Goal: Task Accomplishment & Management: Manage account settings

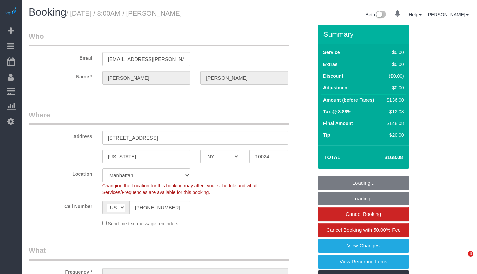
select select "NY"
select select "1"
select select "object:794"
select select "spot1"
select select "number:56"
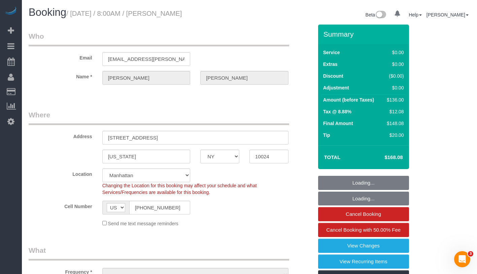
select select "number:71"
select select "number:15"
select select "number:6"
select select "1"
select select "object:985"
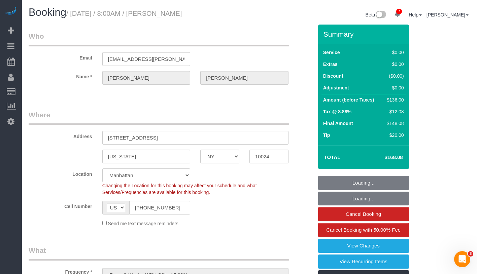
select select "string:stripe-pm_1Rguhq4VGloSiKo7JLqEDpVT"
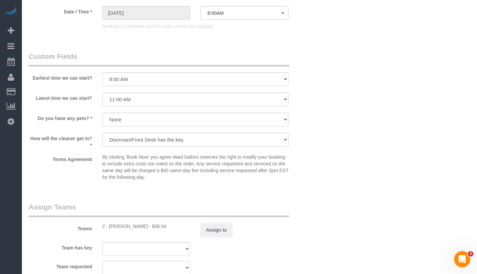
scroll to position [869, 0]
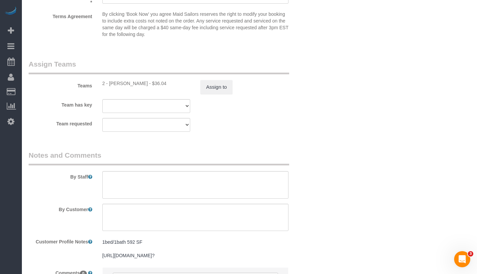
drag, startPoint x: 109, startPoint y: 83, endPoint x: 146, endPoint y: 83, distance: 37.0
click at [146, 83] on div "2 - Katherine Poveda - $36.04" at bounding box center [146, 83] width 88 height 7
copy div "Katherine Poveda"
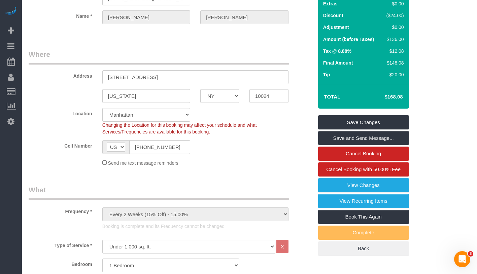
scroll to position [0, 0]
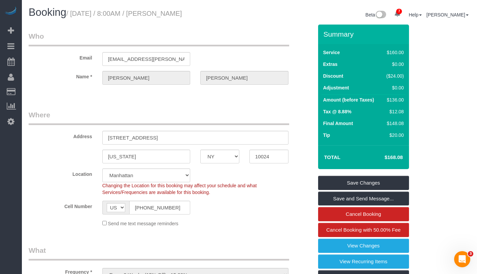
drag, startPoint x: 76, startPoint y: 13, endPoint x: 222, endPoint y: 11, distance: 145.3
click at [222, 11] on h1 "Booking / August 08, 2025 / 8:00AM / Matthew Marlow" at bounding box center [137, 12] width 216 height 11
copy small "August 08, 2025 / 8:00AM / Matthew Marlow"
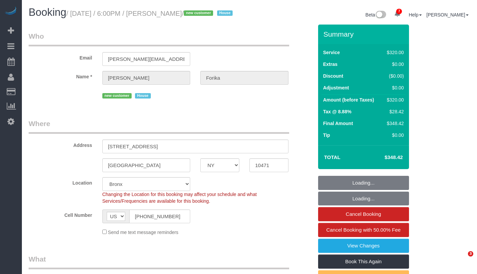
select select "NY"
select select "240"
select select "string:stripe-pm_1RvWji4VGloSiKo7kX9Qp7Cw"
select select "object:822"
select select "spot1"
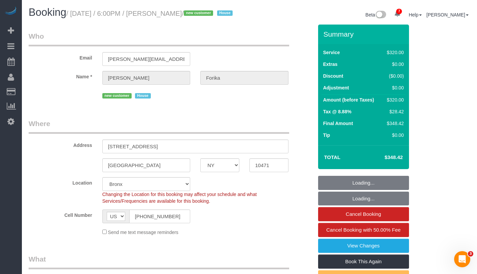
select select "number:66"
select select "number:78"
select select "number:15"
select select "number:5"
select select "object:1139"
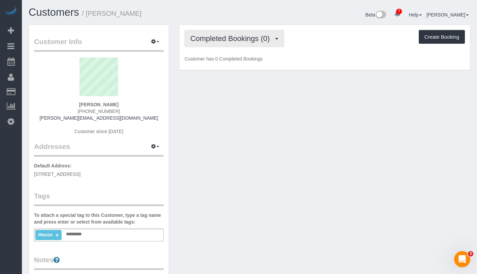
click at [220, 38] on span "Completed Bookings (0)" at bounding box center [231, 38] width 83 height 8
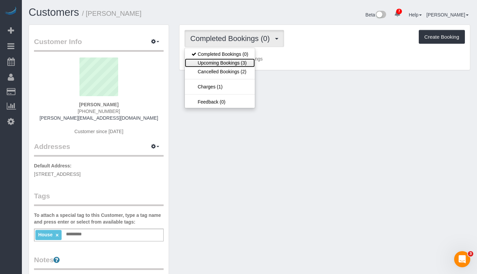
click at [220, 65] on link "Upcoming Bookings (3)" at bounding box center [220, 63] width 70 height 9
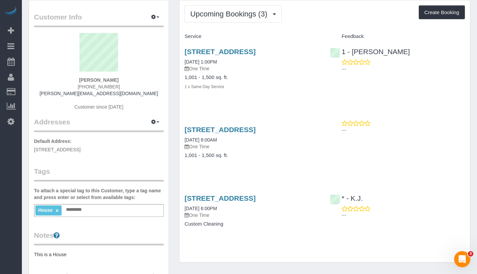
scroll to position [12, 0]
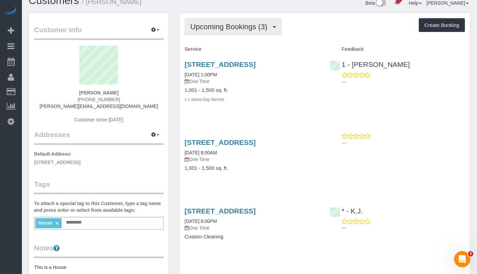
click at [250, 34] on button "Upcoming Bookings (3)" at bounding box center [232, 26] width 97 height 17
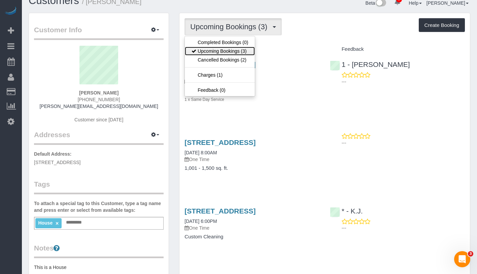
click at [242, 51] on link "Upcoming Bookings (3)" at bounding box center [220, 51] width 70 height 9
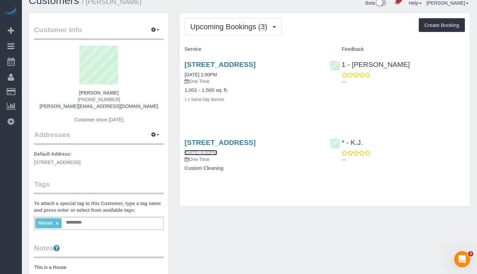
click at [214, 151] on link "08/14/2025 6:00PM" at bounding box center [200, 152] width 32 height 5
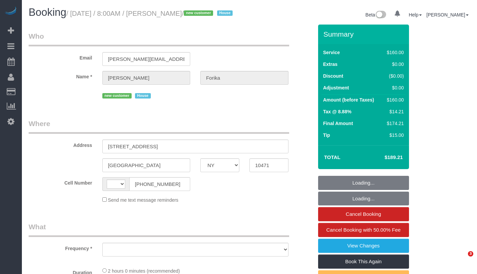
select select "NY"
select select "string:[GEOGRAPHIC_DATA]"
select select "number:56"
select select "number:68"
select select "number:15"
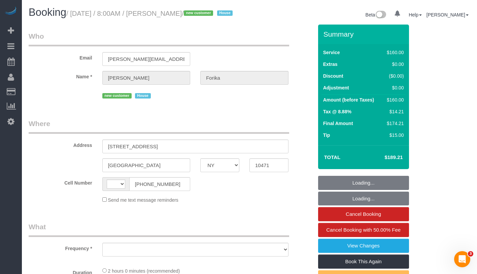
select select "number:5"
select select "object:830"
select select "string:stripe-pm_1RvWji4VGloSiKo7kX9Qp7Cw"
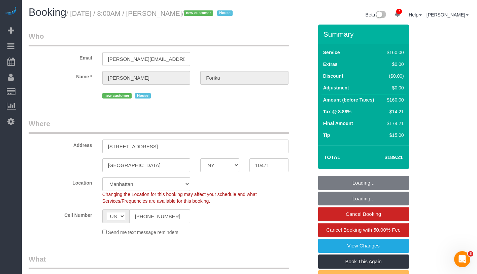
select select "spot1"
select select "object:1262"
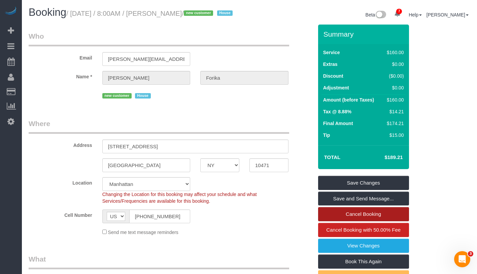
click at [394, 221] on link "Cancel Booking" at bounding box center [363, 214] width 91 height 14
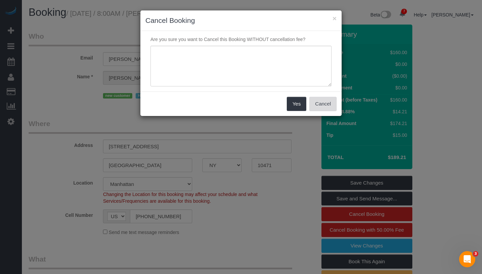
click at [323, 110] on button "Cancel" at bounding box center [322, 104] width 27 height 14
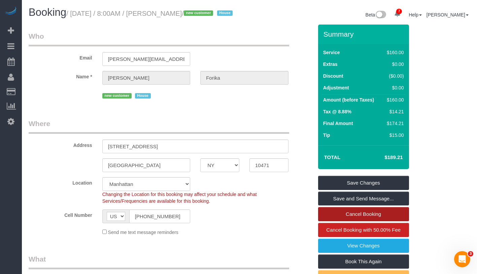
click at [399, 221] on link "Cancel Booking" at bounding box center [363, 214] width 91 height 14
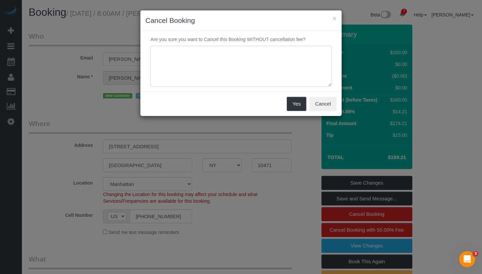
click at [259, 77] on textarea at bounding box center [240, 66] width 181 height 41
type textarea "wrong date"
click at [297, 100] on button "Yes" at bounding box center [297, 104] width 20 height 14
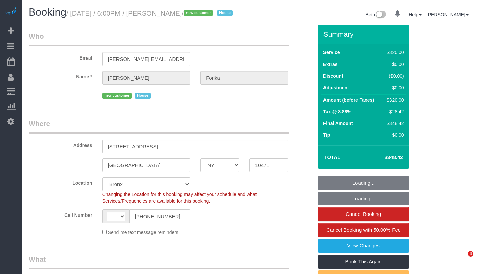
select select "NY"
select select "string:stripe-pm_1RvWji4VGloSiKo7kX9Qp7Cw"
select select "number:66"
select select "number:78"
select select "number:15"
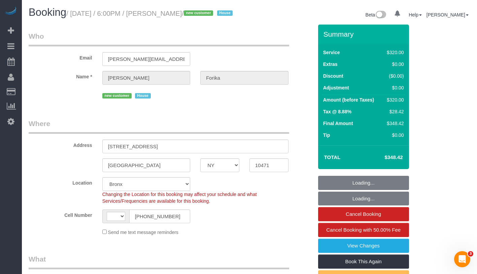
select select "number:5"
select select "string:[GEOGRAPHIC_DATA]"
select select "object:843"
select select "spot1"
select select "240"
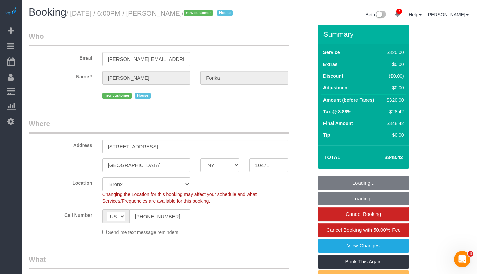
select select "object:1139"
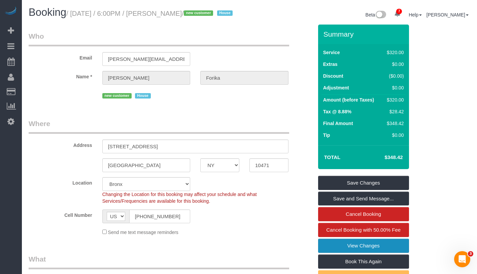
click at [399, 251] on link "View Changes" at bounding box center [363, 246] width 91 height 14
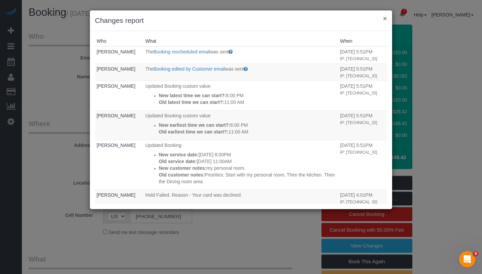
click at [386, 19] on button "×" at bounding box center [385, 18] width 4 height 7
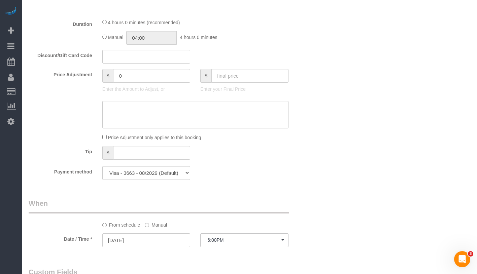
scroll to position [531, 0]
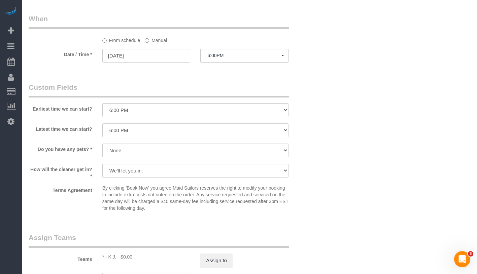
click at [154, 44] on label "Manual" at bounding box center [156, 39] width 22 height 9
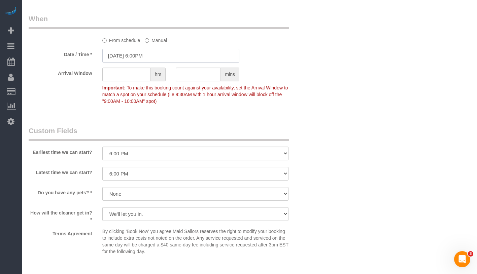
click at [153, 63] on input "08/14/2025 6:00PM" at bounding box center [170, 56] width 137 height 14
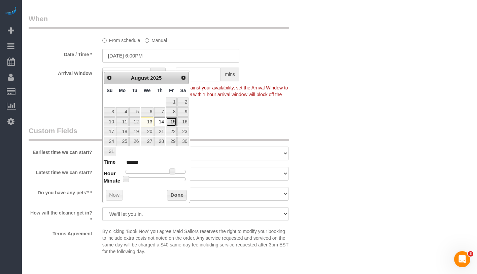
click at [170, 122] on link "15" at bounding box center [171, 121] width 11 height 9
click at [127, 178] on span at bounding box center [126, 179] width 6 height 6
type input "08/15/2025 5:00PM"
type input "******"
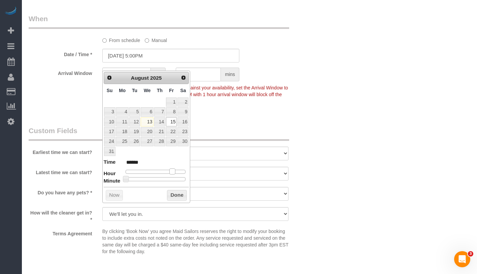
type input "08/15/2025 4:00PM"
type input "******"
type input "08/15/2025 2:00PM"
type input "******"
type input "08/15/2025 1:00PM"
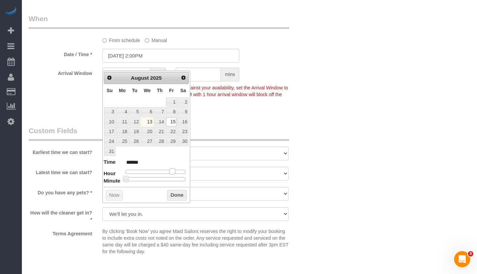
type input "******"
type input "[DATE] 11:00AM"
type input "*******"
type input "08/15/2025 10:00AM"
type input "*******"
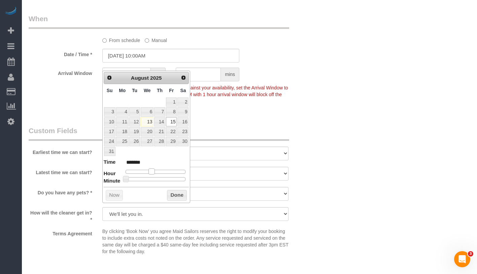
type input "[DATE] 11:00AM"
type input "*******"
drag, startPoint x: 171, startPoint y: 170, endPoint x: 153, endPoint y: 172, distance: 18.3
click at [153, 172] on span at bounding box center [154, 172] width 6 height 6
click at [181, 198] on button "Done" at bounding box center [177, 195] width 20 height 11
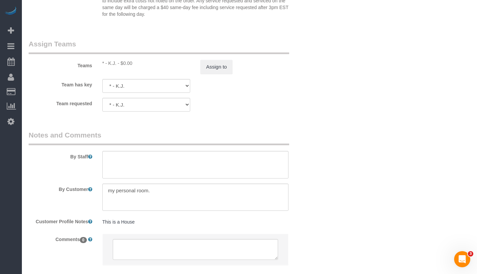
scroll to position [817, 0]
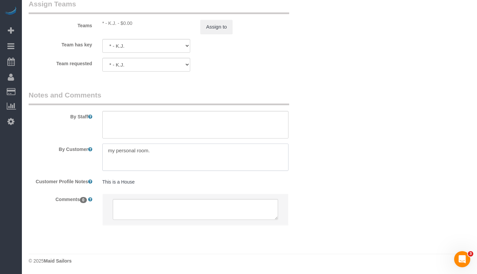
click at [157, 152] on textarea at bounding box center [195, 158] width 186 height 28
click at [103, 160] on textarea at bounding box center [195, 158] width 186 height 28
click at [158, 156] on textarea at bounding box center [195, 158] width 186 height 28
paste textarea "general dining room area."
type textarea "my personal room general kitchen area (no inside appliances and no inside cabin…"
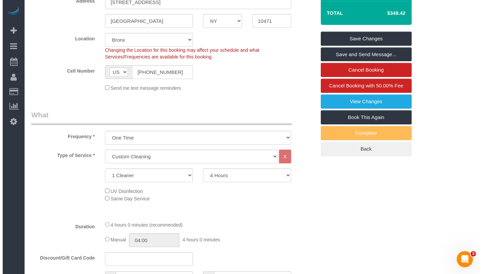
scroll to position [0, 0]
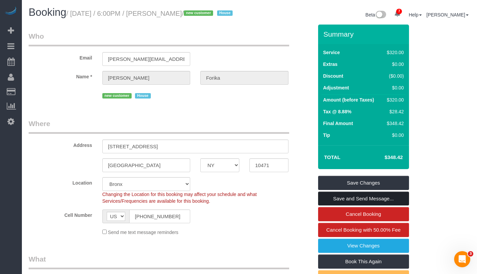
click at [394, 203] on link "Save and Send Message..." at bounding box center [363, 199] width 91 height 14
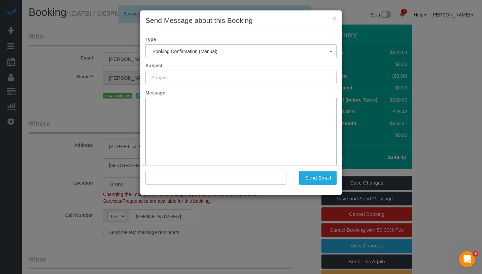
type input "Cleaning Confirmed for 08/15/2025 at 11:00am"
type input ""Esther Forika" <esther.forika@yahoo.com>"
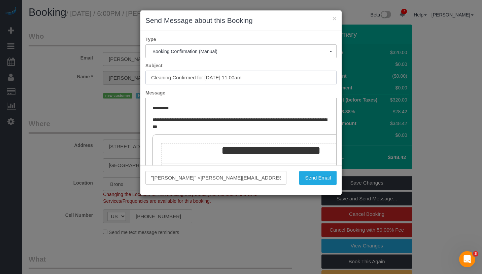
drag, startPoint x: 203, startPoint y: 77, endPoint x: 268, endPoint y: 78, distance: 64.9
click at [268, 78] on input "Cleaning Confirmed for 08/15/2025 at 11:00am" at bounding box center [240, 78] width 191 height 14
click at [312, 179] on button "Send Email" at bounding box center [317, 178] width 37 height 14
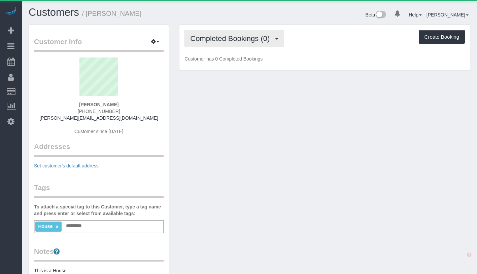
click at [209, 36] on span "Completed Bookings (0)" at bounding box center [231, 38] width 83 height 8
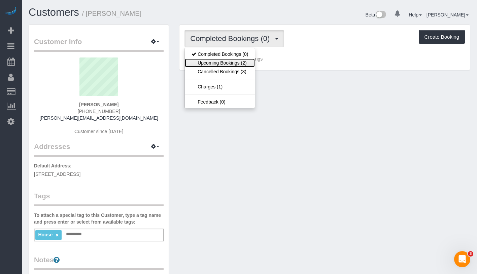
click at [207, 59] on link "Upcoming Bookings (2)" at bounding box center [220, 63] width 70 height 9
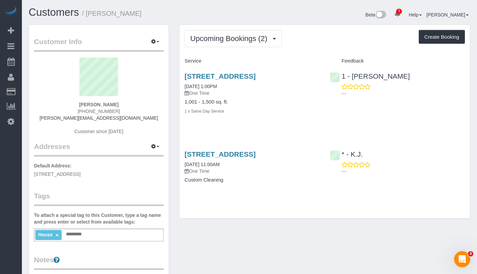
drag, startPoint x: 181, startPoint y: 164, endPoint x: 245, endPoint y: 164, distance: 64.6
click at [245, 164] on div "[STREET_ADDRESS] [DATE] 11:00AM One Time Custom Cleaning" at bounding box center [251, 171] width 145 height 52
copy link "[DATE] 11:00AM"
click at [180, 161] on div "[STREET_ADDRESS] [DATE] 11:00AM One Time Custom Cleaning" at bounding box center [251, 171] width 145 height 52
drag, startPoint x: 180, startPoint y: 161, endPoint x: 236, endPoint y: 163, distance: 56.2
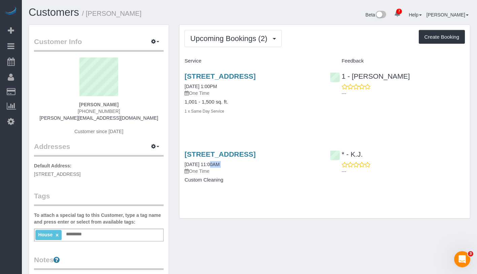
click at [236, 163] on div "[STREET_ADDRESS] [DATE] 11:00AM One Time Custom Cleaning" at bounding box center [251, 171] width 145 height 52
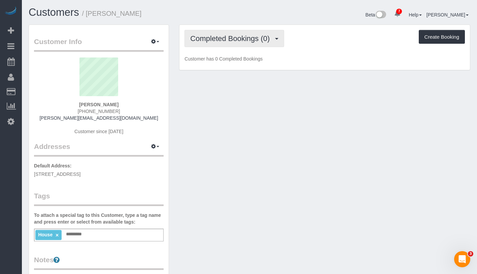
click at [236, 39] on span "Completed Bookings (0)" at bounding box center [231, 38] width 83 height 8
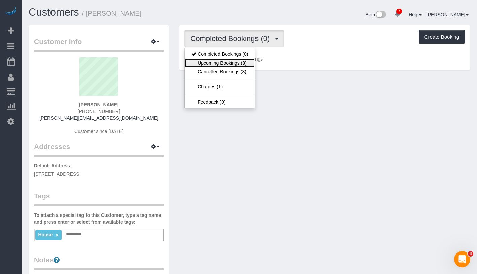
click at [234, 66] on link "Upcoming Bookings (3)" at bounding box center [220, 63] width 70 height 9
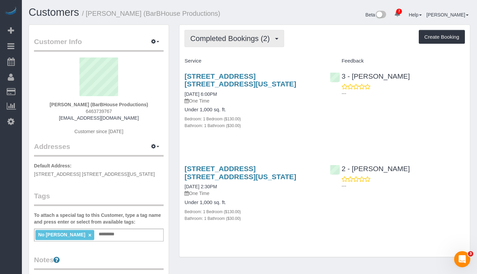
click at [247, 43] on button "Completed Bookings (2)" at bounding box center [234, 38] width 100 height 17
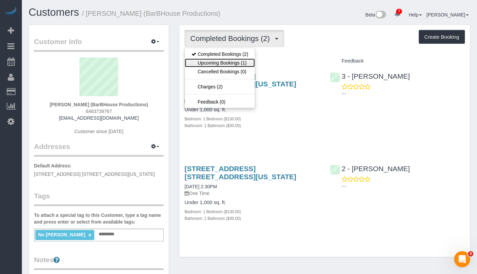
click at [238, 64] on link "Upcoming Bookings (1)" at bounding box center [220, 63] width 70 height 9
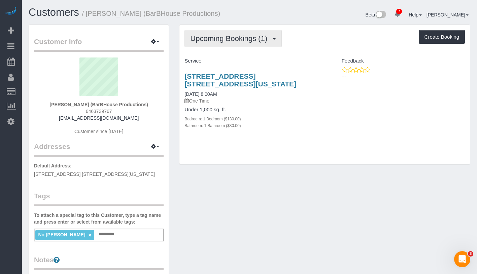
click at [256, 36] on span "Upcoming Bookings (1)" at bounding box center [230, 38] width 80 height 8
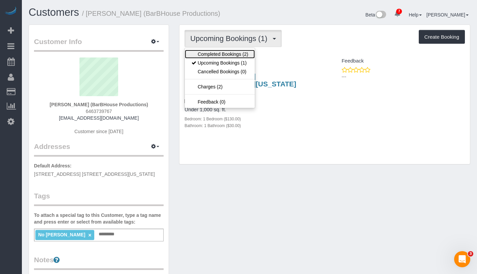
click at [241, 57] on link "Completed Bookings (2)" at bounding box center [220, 54] width 70 height 9
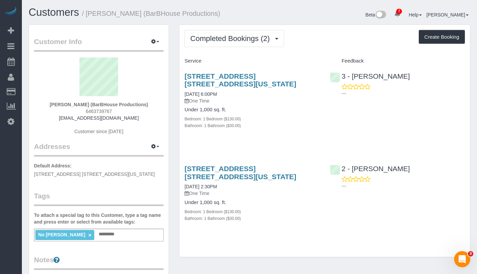
click at [245, 29] on div "Completed Bookings (2) Completed Bookings (2) Upcoming Bookings (1) Cancelled B…" at bounding box center [324, 141] width 290 height 232
click at [240, 39] on span "Completed Bookings (2)" at bounding box center [231, 38] width 83 height 8
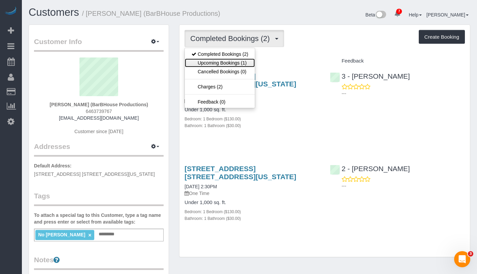
click at [231, 59] on link "Upcoming Bookings (1)" at bounding box center [220, 63] width 70 height 9
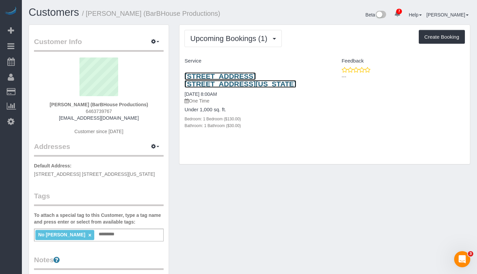
click at [237, 80] on link "300 North End Ave, Apt. 6b, New York, NY 10282" at bounding box center [240, 79] width 112 height 15
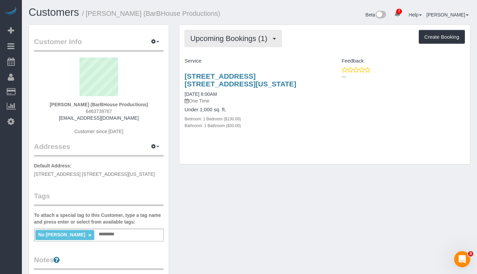
click at [236, 39] on span "Upcoming Bookings (1)" at bounding box center [230, 38] width 80 height 8
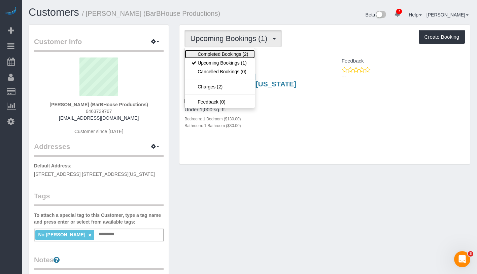
click at [229, 51] on link "Completed Bookings (2)" at bounding box center [220, 54] width 70 height 9
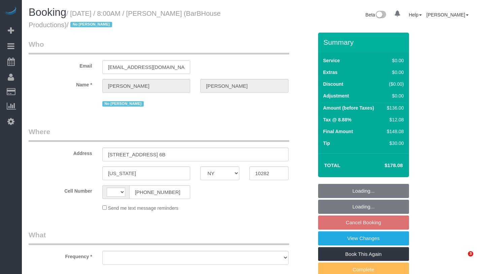
select select "NY"
select select "string:[GEOGRAPHIC_DATA]"
select select "number:89"
select select "number:90"
select select "number:15"
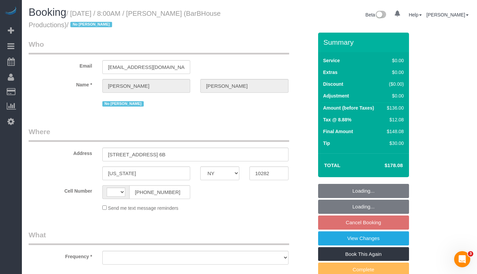
select select "number:5"
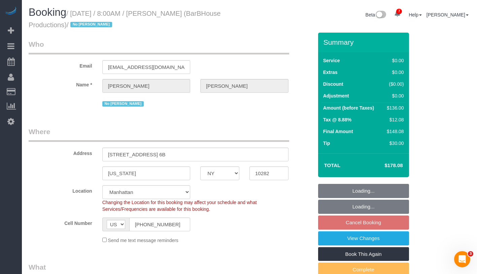
select select "object:824"
select select "string:stripe-pm_1PcYLo4VGloSiKo7kTjvkN2R"
select select "1"
select select "spot1"
select select "object:1357"
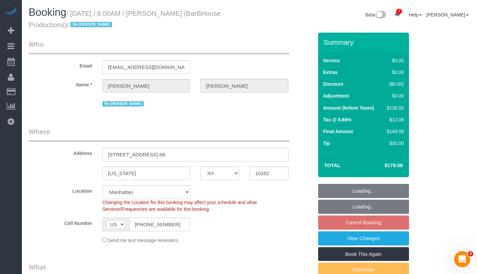
select select "1"
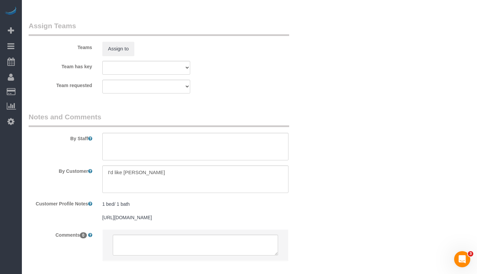
scroll to position [922, 0]
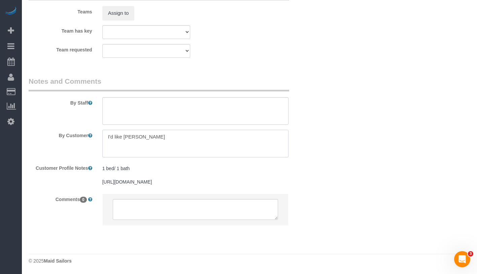
drag, startPoint x: 104, startPoint y: 137, endPoint x: 205, endPoint y: 138, distance: 100.6
click at [205, 138] on textarea at bounding box center [195, 144] width 186 height 28
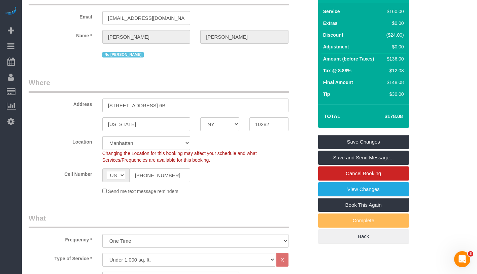
scroll to position [0, 0]
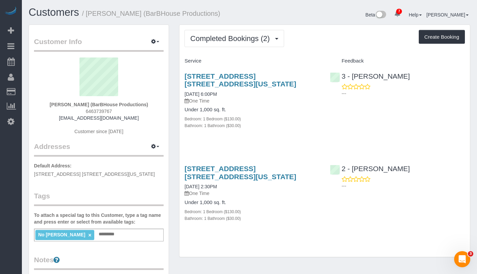
click at [115, 233] on input "text" at bounding box center [108, 234] width 23 height 9
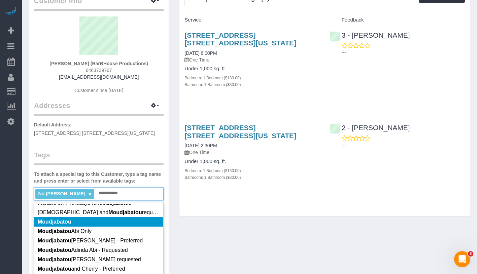
scroll to position [6, 0]
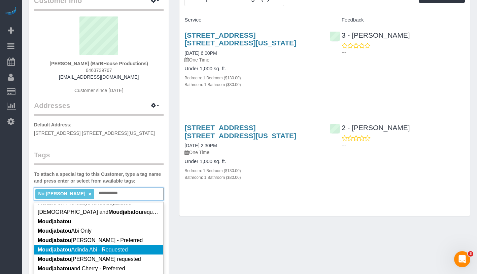
type input "**********"
click at [133, 250] on li "Moudjabatou Adinda Abi - Requested" at bounding box center [98, 249] width 129 height 9
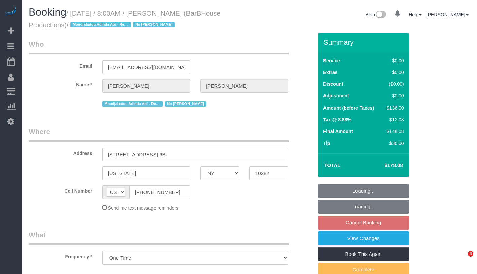
select select "NY"
select select "string:stripe-pm_1PcYLo4VGloSiKo7kTjvkN2R"
select select "number:89"
select select "number:90"
select select "number:15"
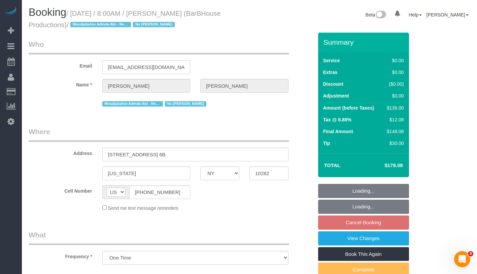
select select "number:5"
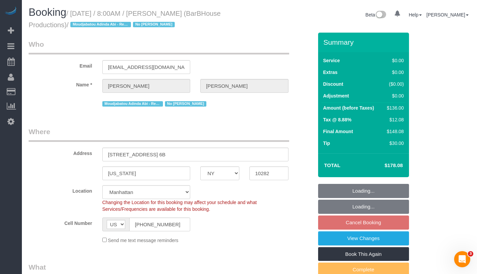
select select "object:832"
select select "spot1"
select select "1"
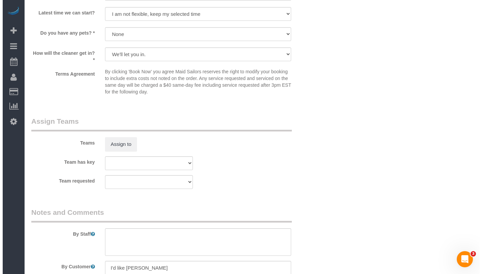
scroll to position [901, 0]
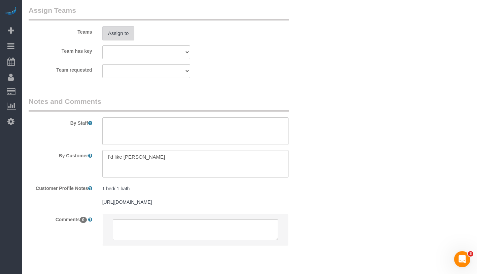
click at [115, 31] on button "Assign to" at bounding box center [118, 33] width 32 height 14
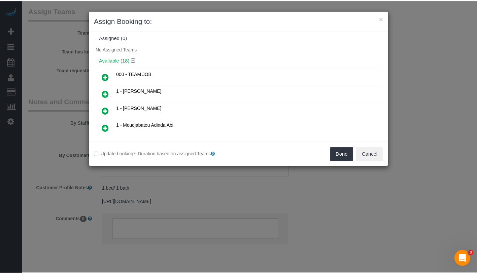
scroll to position [13, 0]
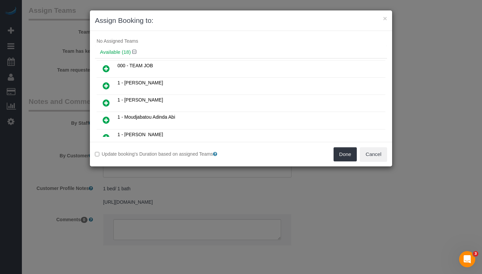
click at [104, 120] on icon at bounding box center [106, 120] width 7 height 8
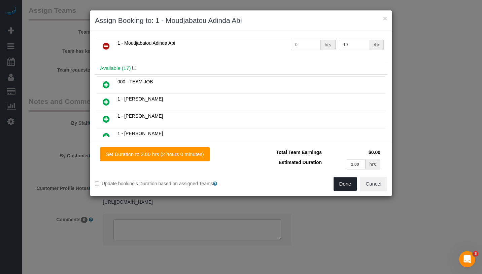
click at [342, 188] on button "Done" at bounding box center [345, 184] width 24 height 14
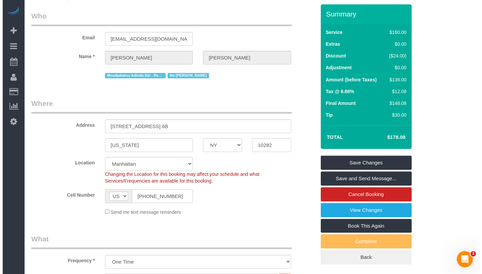
scroll to position [0, 0]
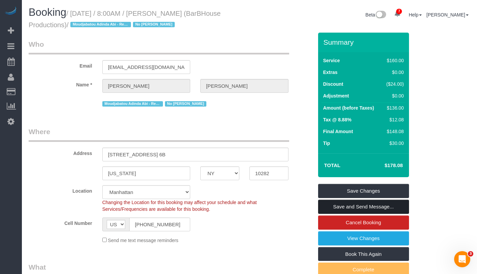
click at [388, 211] on link "Save and Send Message..." at bounding box center [363, 207] width 91 height 14
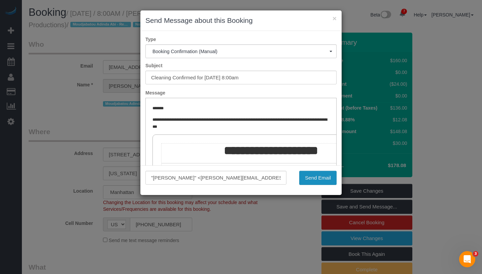
click at [323, 181] on button "Send Email" at bounding box center [317, 178] width 37 height 14
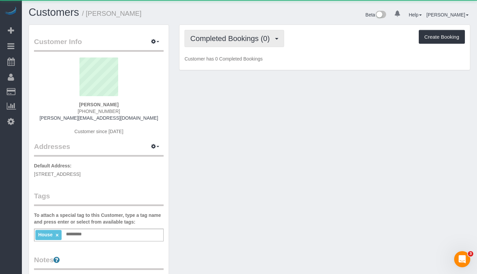
click at [213, 35] on span "Completed Bookings (0)" at bounding box center [231, 38] width 83 height 8
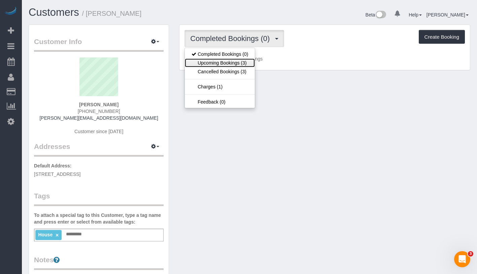
click at [212, 65] on link "Upcoming Bookings (3)" at bounding box center [220, 63] width 70 height 9
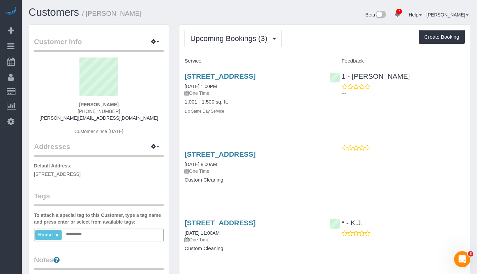
drag, startPoint x: 180, startPoint y: 85, endPoint x: 244, endPoint y: 85, distance: 64.2
click at [244, 85] on div "232 West 260th Street, Bronx, NY 10471 08/13/2025 1:00PM One Time 1,001 - 1,500…" at bounding box center [251, 97] width 145 height 61
copy link "08/13/2025 1:00PM"
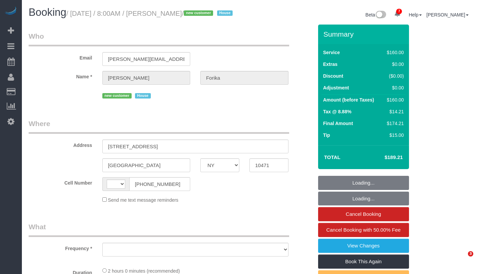
select select "NY"
select select "string:[GEOGRAPHIC_DATA]"
select select "object:970"
select select "string:stripe-pm_1RvWji4VGloSiKo7kX9Qp7Cw"
select select "number:56"
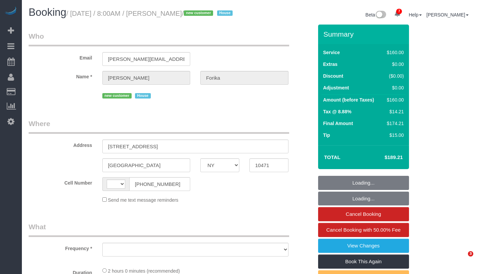
select select "number:68"
select select "number:15"
select select "number:5"
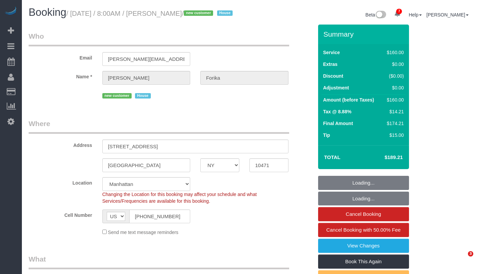
select select "spot1"
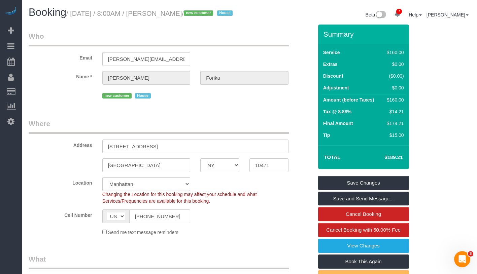
drag, startPoint x: 77, startPoint y: 16, endPoint x: 202, endPoint y: 10, distance: 125.6
click at [202, 10] on small "/ [DATE] / 8:00AM / [PERSON_NAME] / new customer House" at bounding box center [150, 13] width 168 height 7
copy small "[DATE] / 8:00AM / [PERSON_NAME]"
click at [244, 41] on legend "Who" at bounding box center [159, 38] width 260 height 15
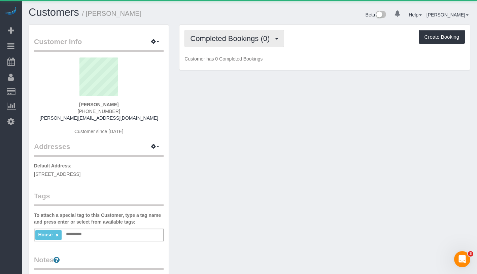
click at [207, 39] on span "Completed Bookings (0)" at bounding box center [231, 38] width 83 height 8
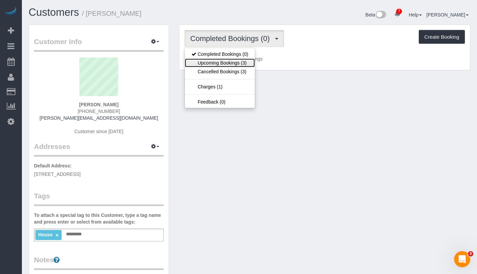
click at [204, 62] on link "Upcoming Bookings (3)" at bounding box center [220, 63] width 70 height 9
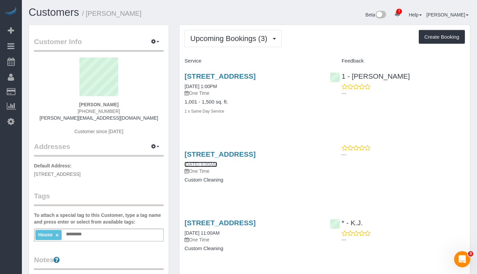
click at [192, 163] on link "[DATE] 8:00AM" at bounding box center [200, 164] width 32 height 5
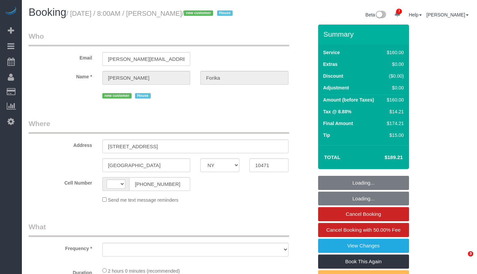
select select "NY"
click at [203, 14] on small "/ [DATE] / 8:00AM / [PERSON_NAME] / new customer House" at bounding box center [150, 13] width 168 height 7
select select "string:[GEOGRAPHIC_DATA]"
select select "object:685"
select select "number:56"
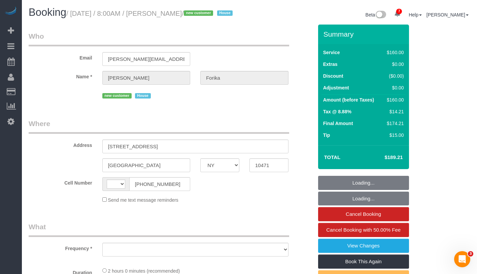
select select "number:68"
select select "number:15"
select select "number:5"
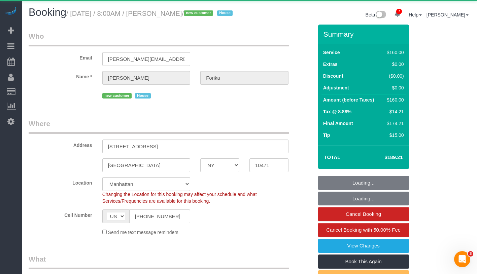
select select "object:965"
select select "string:stripe-pm_1RvWji4VGloSiKo7kX9Qp7Cw"
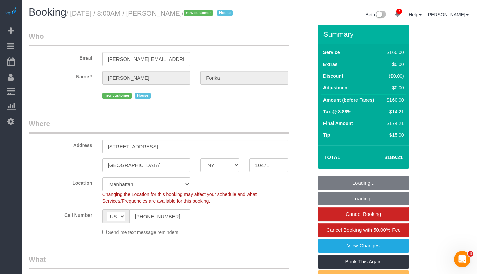
select select "spot1"
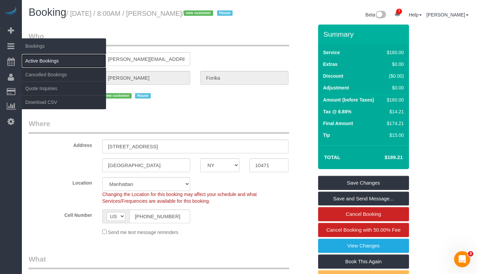
click at [38, 61] on link "Active Bookings" at bounding box center [64, 60] width 84 height 13
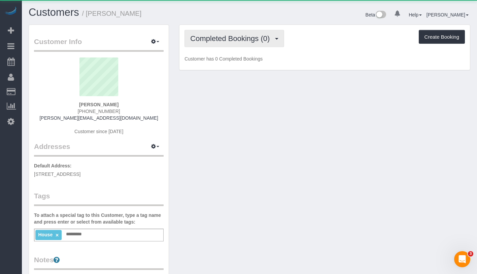
click at [218, 39] on span "Completed Bookings (0)" at bounding box center [231, 38] width 83 height 8
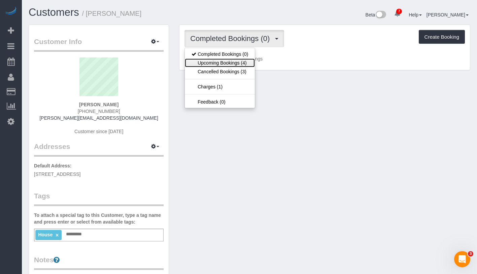
click at [219, 59] on link "Upcoming Bookings (4)" at bounding box center [220, 63] width 70 height 9
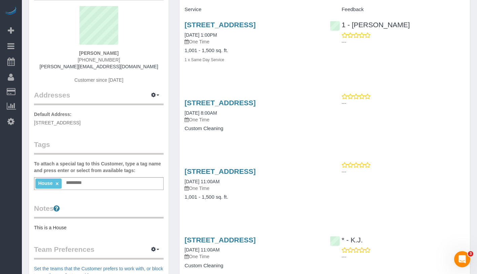
scroll to position [57, 0]
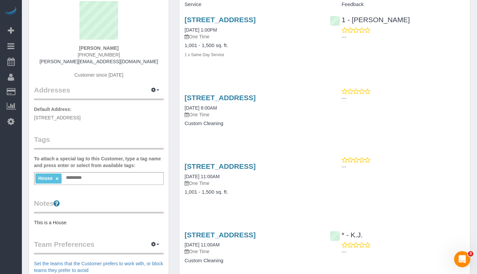
drag, startPoint x: 181, startPoint y: 247, endPoint x: 236, endPoint y: 247, distance: 55.2
click at [236, 247] on div "232 West 260th Street, Bronx, NY 10471 08/15/2025 11:00AM One Time Custom Clean…" at bounding box center [251, 251] width 145 height 52
copy link "08/15/2025 11:00AM"
click at [215, 246] on link "08/15/2025 11:00AM" at bounding box center [201, 244] width 35 height 5
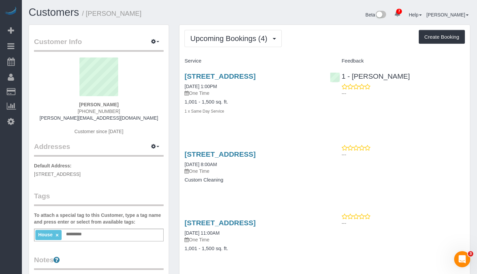
scroll to position [45, 0]
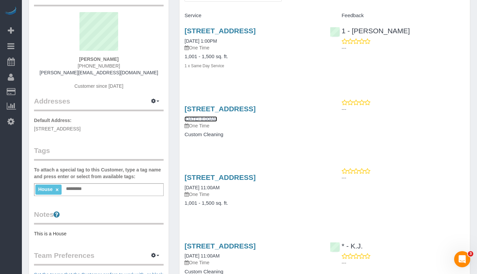
click at [217, 120] on link "[DATE] 8:00AM" at bounding box center [200, 118] width 32 height 5
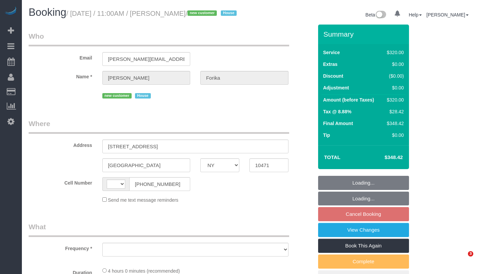
select select "NY"
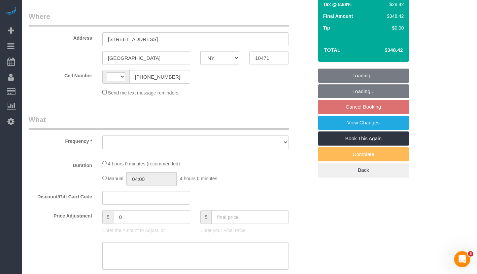
select select "string:[GEOGRAPHIC_DATA]"
select select "object:671"
select select "spot4"
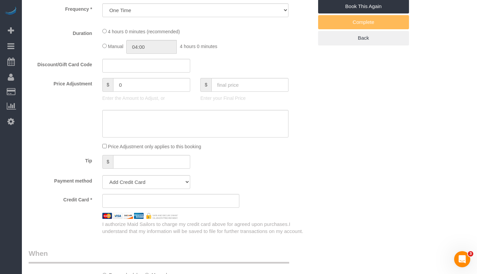
select select "string:stripe-pm_1RvWji4VGloSiKo7kX9Qp7Cw"
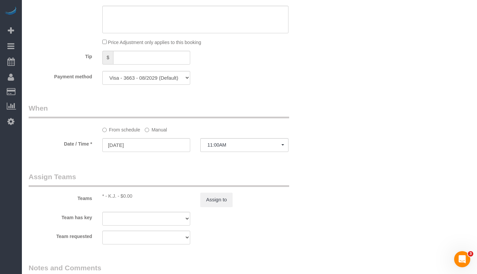
select select "object:1006"
select select "number:66"
select select "number:78"
select select "number:15"
select select "number:5"
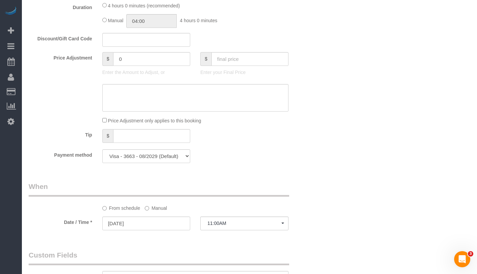
select select "240"
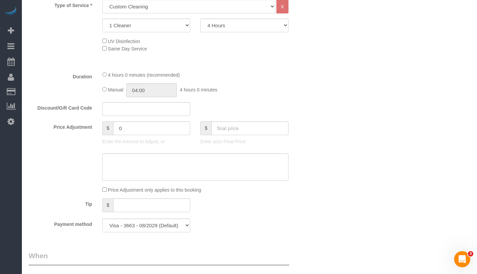
select select "spot64"
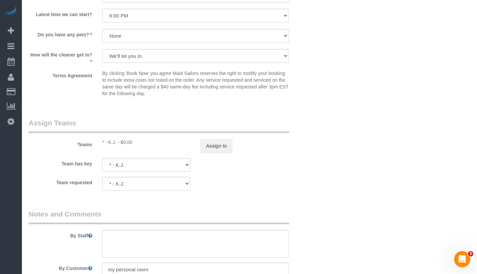
scroll to position [744, 0]
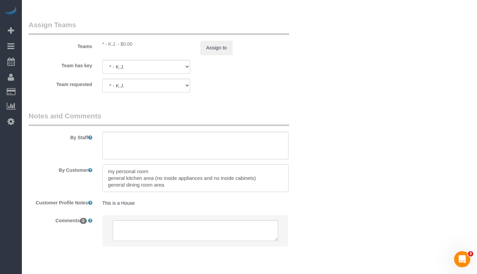
drag, startPoint x: 108, startPoint y: 181, endPoint x: 174, endPoint y: 195, distance: 67.8
click at [174, 192] on textarea at bounding box center [195, 178] width 186 height 28
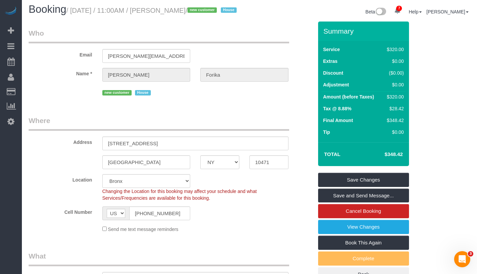
scroll to position [0, 0]
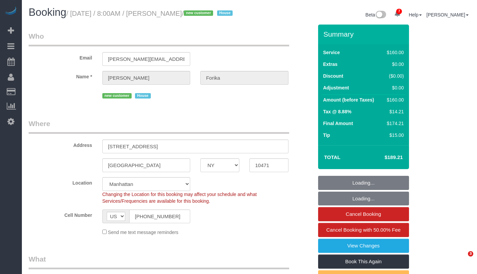
select select "NY"
select select "spot1"
select select "number:56"
select select "number:68"
select select "number:15"
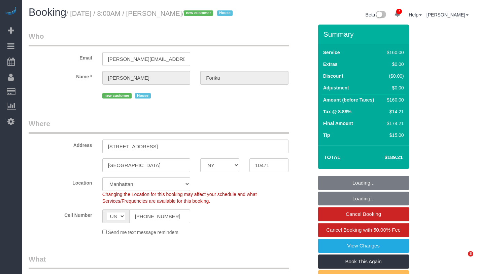
select select "number:5"
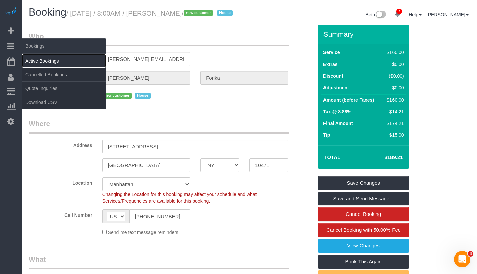
click at [44, 63] on link "Active Bookings" at bounding box center [64, 60] width 84 height 13
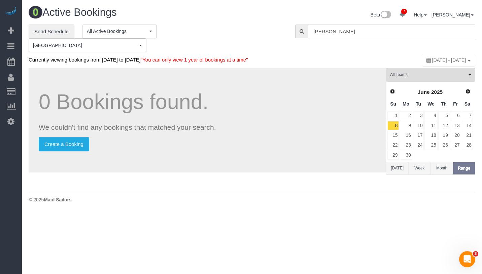
click at [373, 31] on input "Madeleine Libero" at bounding box center [391, 32] width 167 height 14
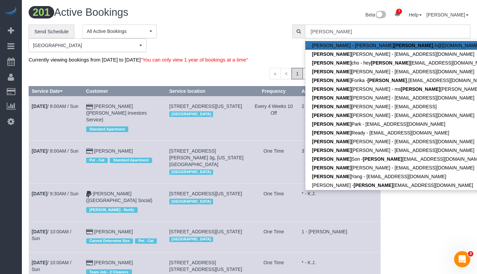
type input "[PERSON_NAME]"
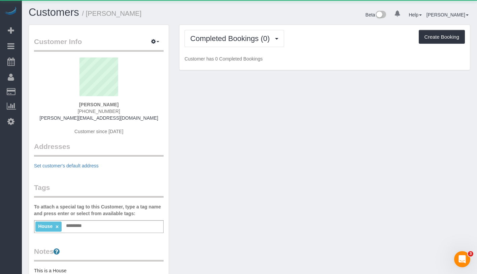
click at [223, 27] on div "Completed Bookings (0) Completed Bookings (0) Upcoming Bookings (4) Feedback (0…" at bounding box center [324, 47] width 290 height 45
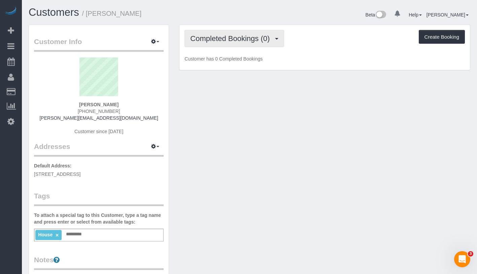
click at [222, 33] on button "Completed Bookings (0)" at bounding box center [234, 38] width 100 height 17
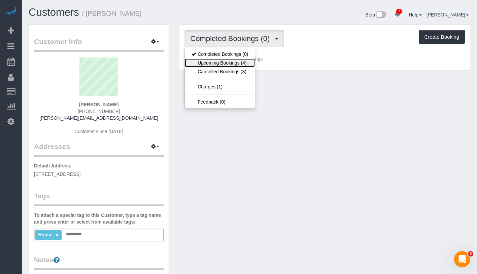
click at [224, 65] on link "Upcoming Bookings (4)" at bounding box center [220, 63] width 70 height 9
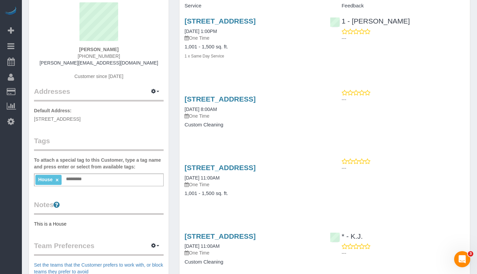
scroll to position [60, 0]
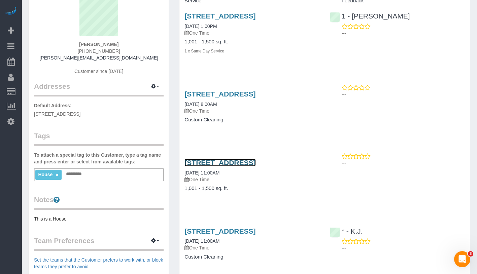
click at [255, 161] on link "232 West 260th Street, Bronx, NY 10471" at bounding box center [219, 163] width 71 height 8
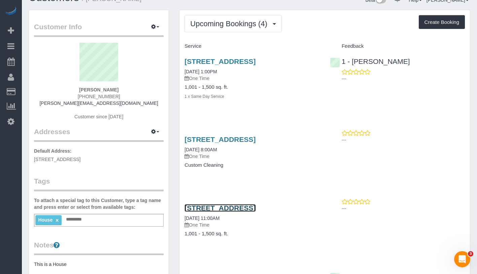
scroll to position [0, 0]
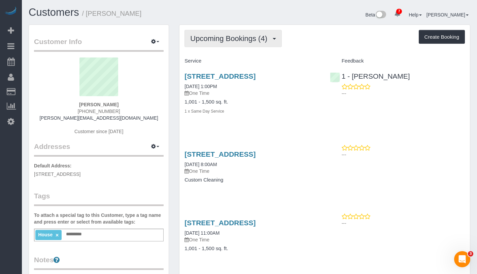
click at [233, 46] on button "Upcoming Bookings (4)" at bounding box center [232, 38] width 97 height 17
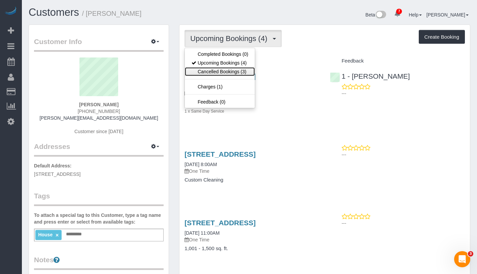
click at [227, 69] on link "Cancelled Bookings (3)" at bounding box center [220, 71] width 70 height 9
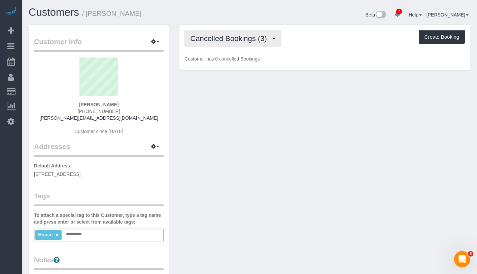
click at [238, 41] on span "Cancelled Bookings (3)" at bounding box center [230, 38] width 80 height 8
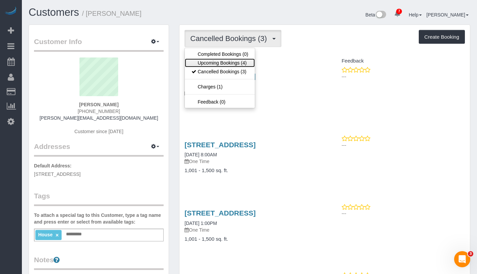
click at [231, 63] on link "Upcoming Bookings (4)" at bounding box center [220, 63] width 70 height 9
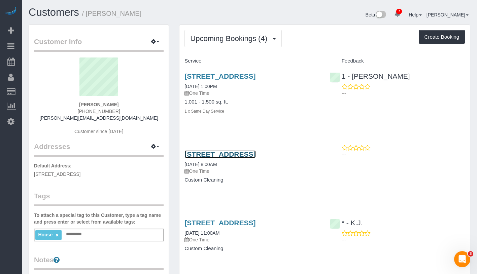
click at [241, 153] on link "232 West 260th Street, Bronx, NY 10471" at bounding box center [219, 154] width 71 height 8
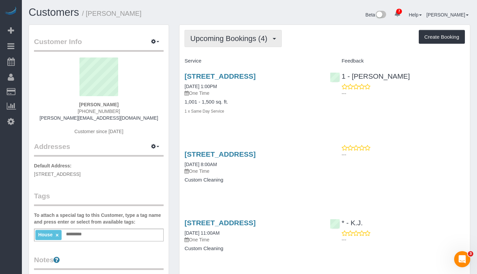
click at [247, 41] on span "Upcoming Bookings (4)" at bounding box center [230, 38] width 80 height 8
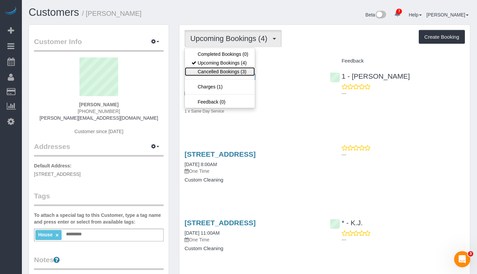
click at [228, 67] on link "Cancelled Bookings (3)" at bounding box center [220, 71] width 70 height 9
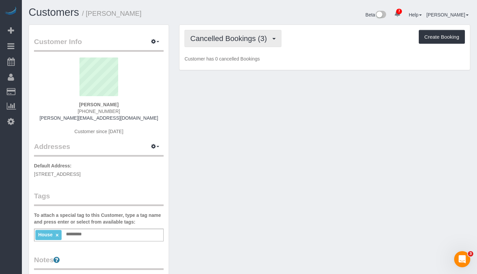
click at [240, 47] on button "Cancelled Bookings (3)" at bounding box center [232, 38] width 97 height 17
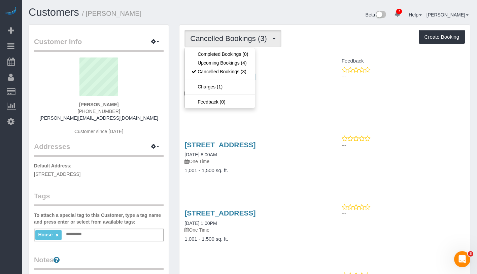
click at [242, 44] on button "Cancelled Bookings (3)" at bounding box center [232, 38] width 97 height 17
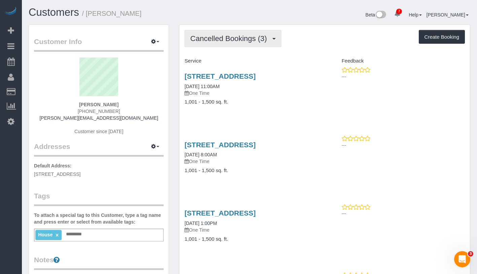
click at [242, 44] on button "Cancelled Bookings (3)" at bounding box center [232, 38] width 97 height 17
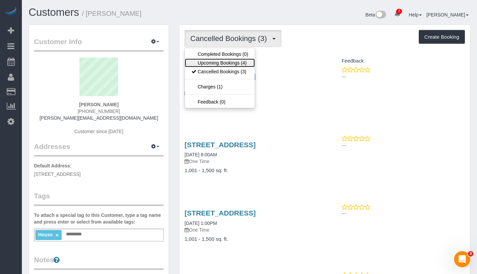
click at [231, 66] on link "Upcoming Bookings (4)" at bounding box center [220, 63] width 70 height 9
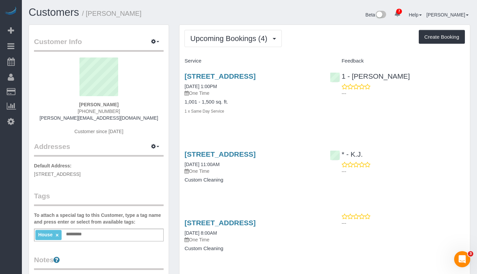
drag, startPoint x: 179, startPoint y: 231, endPoint x: 234, endPoint y: 231, distance: 55.2
click at [234, 231] on div "Upcoming Bookings (4) Completed Bookings (0) Upcoming Bookings (4) Cancelled Bo…" at bounding box center [324, 156] width 291 height 263
copy link "[DATE] 8:00AM"
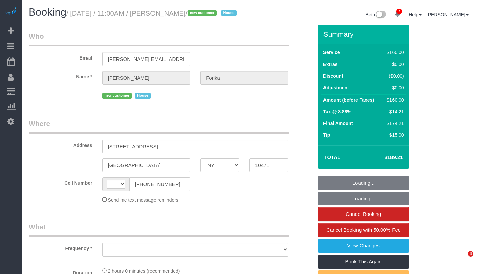
select select "NY"
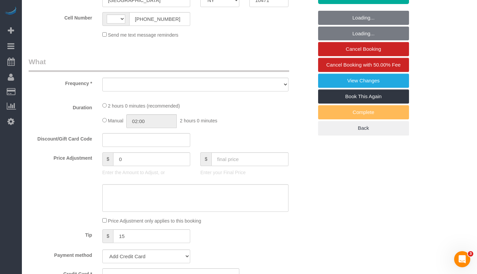
select select "string:[GEOGRAPHIC_DATA]"
select select "object:687"
select select "number:89"
select select "number:90"
select select "number:15"
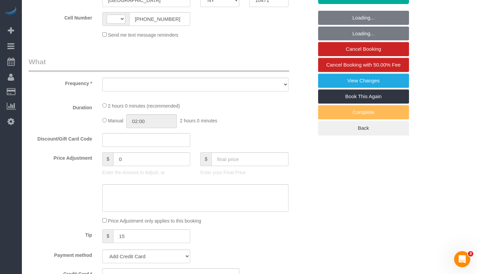
select select "number:5"
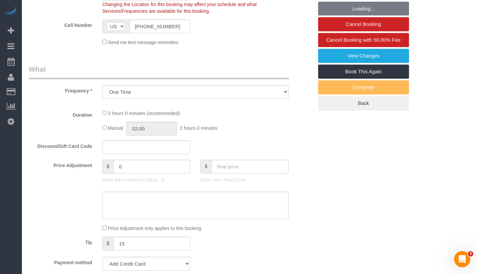
select select "object:836"
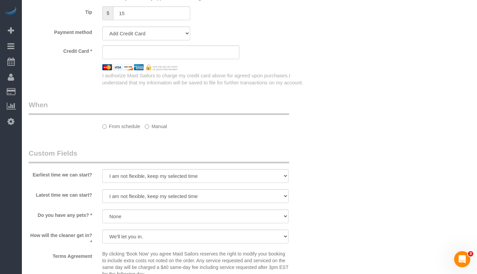
select select "spot1"
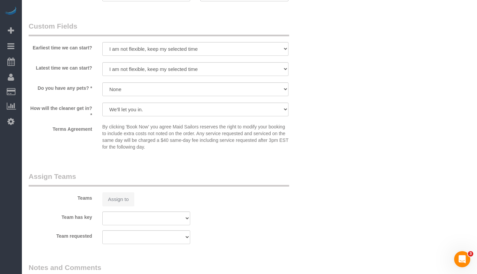
select select "string:stripe-pm_1RvWji4VGloSiKo7kX9Qp7Cw"
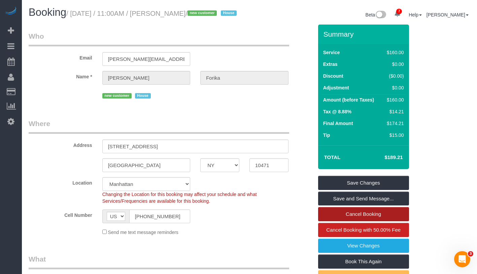
click at [391, 221] on link "Cancel Booking" at bounding box center [363, 214] width 91 height 14
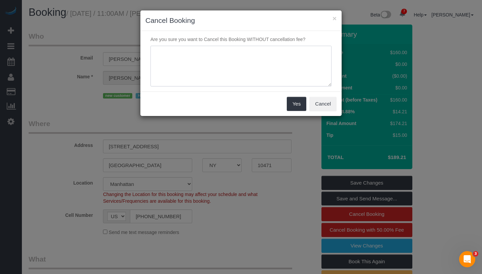
click at [278, 70] on textarea at bounding box center [240, 66] width 181 height 41
type textarea "wrong date"
click at [299, 106] on button "Yes" at bounding box center [297, 104] width 20 height 14
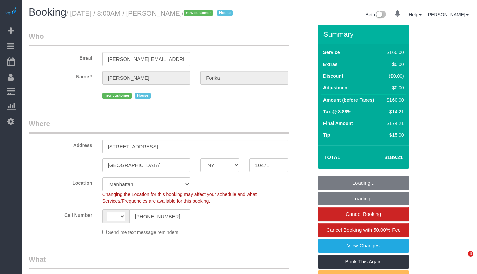
select select "NY"
select select "number:56"
select select "number:68"
select select "number:15"
select select "number:5"
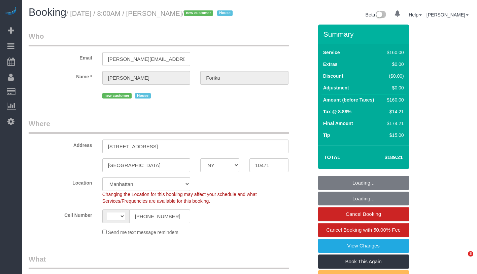
select select "object:594"
select select "string:[GEOGRAPHIC_DATA]"
select select "string:stripe-pm_1RvWji4VGloSiKo7kX9Qp7Cw"
select select "spot1"
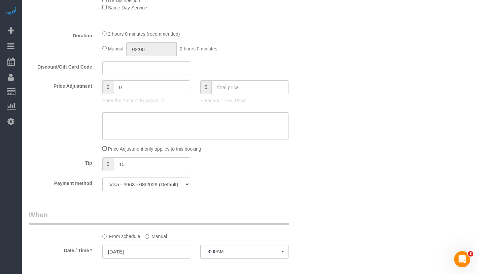
scroll to position [470, 0]
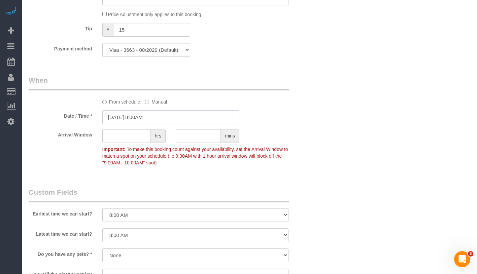
click at [150, 121] on input "[DATE] 8:00AM" at bounding box center [170, 117] width 137 height 14
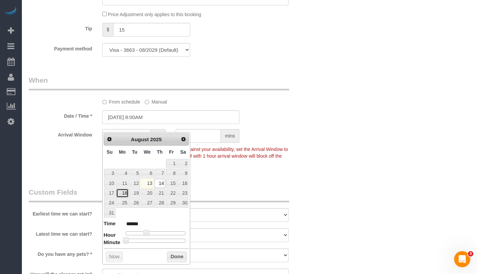
click at [124, 194] on link "18" at bounding box center [122, 193] width 12 height 9
type input "[DATE] 8:00AM"
click at [176, 260] on button "Done" at bounding box center [177, 257] width 20 height 11
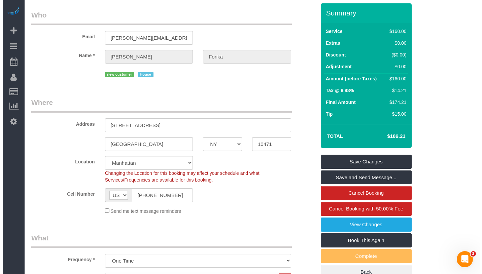
scroll to position [0, 0]
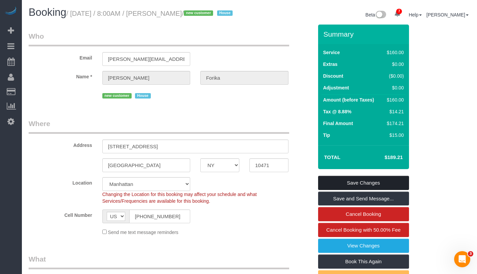
drag, startPoint x: 356, startPoint y: 191, endPoint x: 361, endPoint y: 186, distance: 6.4
click at [356, 190] on link "Save Changes" at bounding box center [363, 183] width 91 height 14
